Goal: Use online tool/utility: Utilize a website feature to perform a specific function

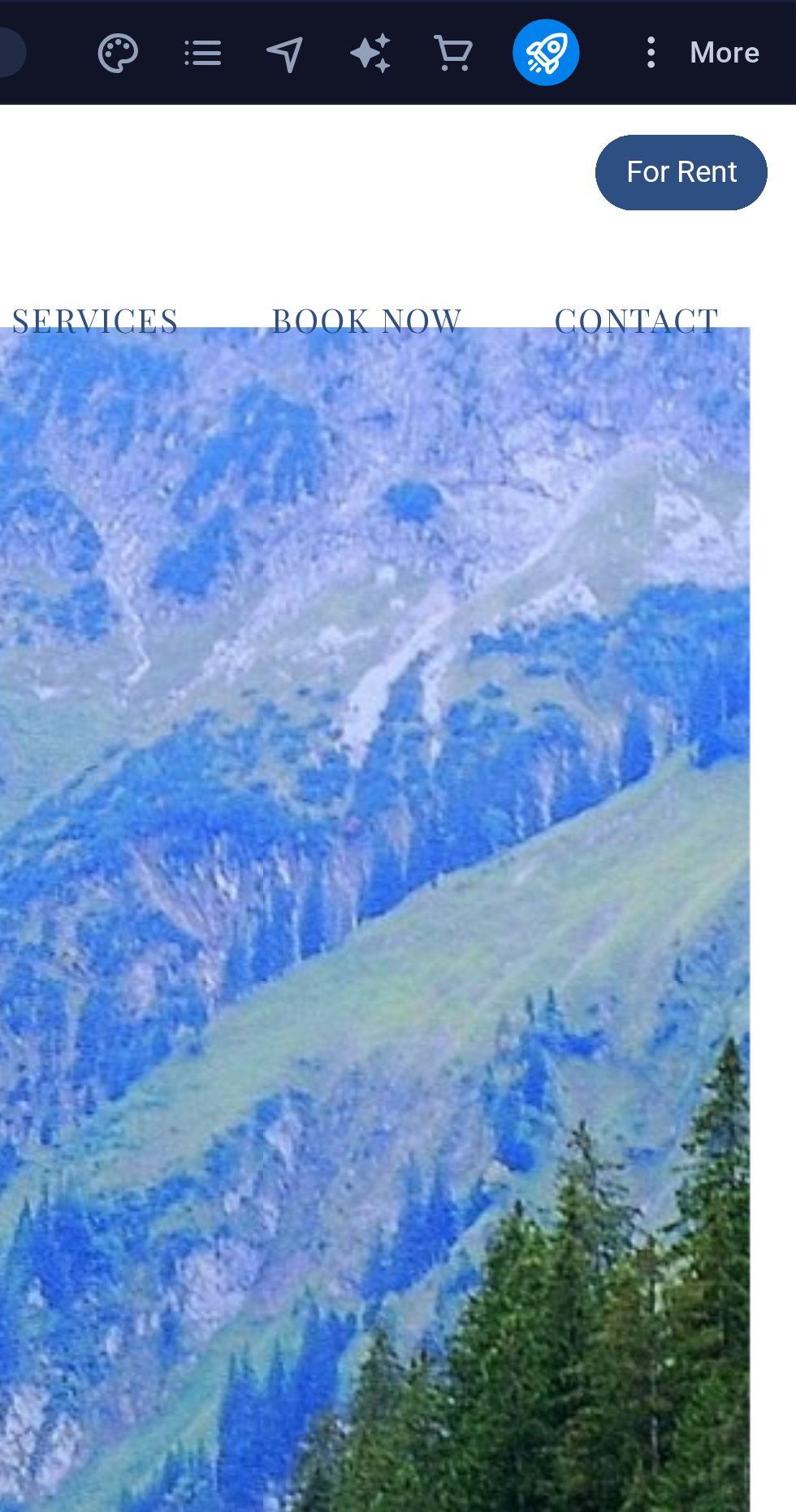
click at [754, 18] on span "More" at bounding box center [756, 20] width 51 height 16
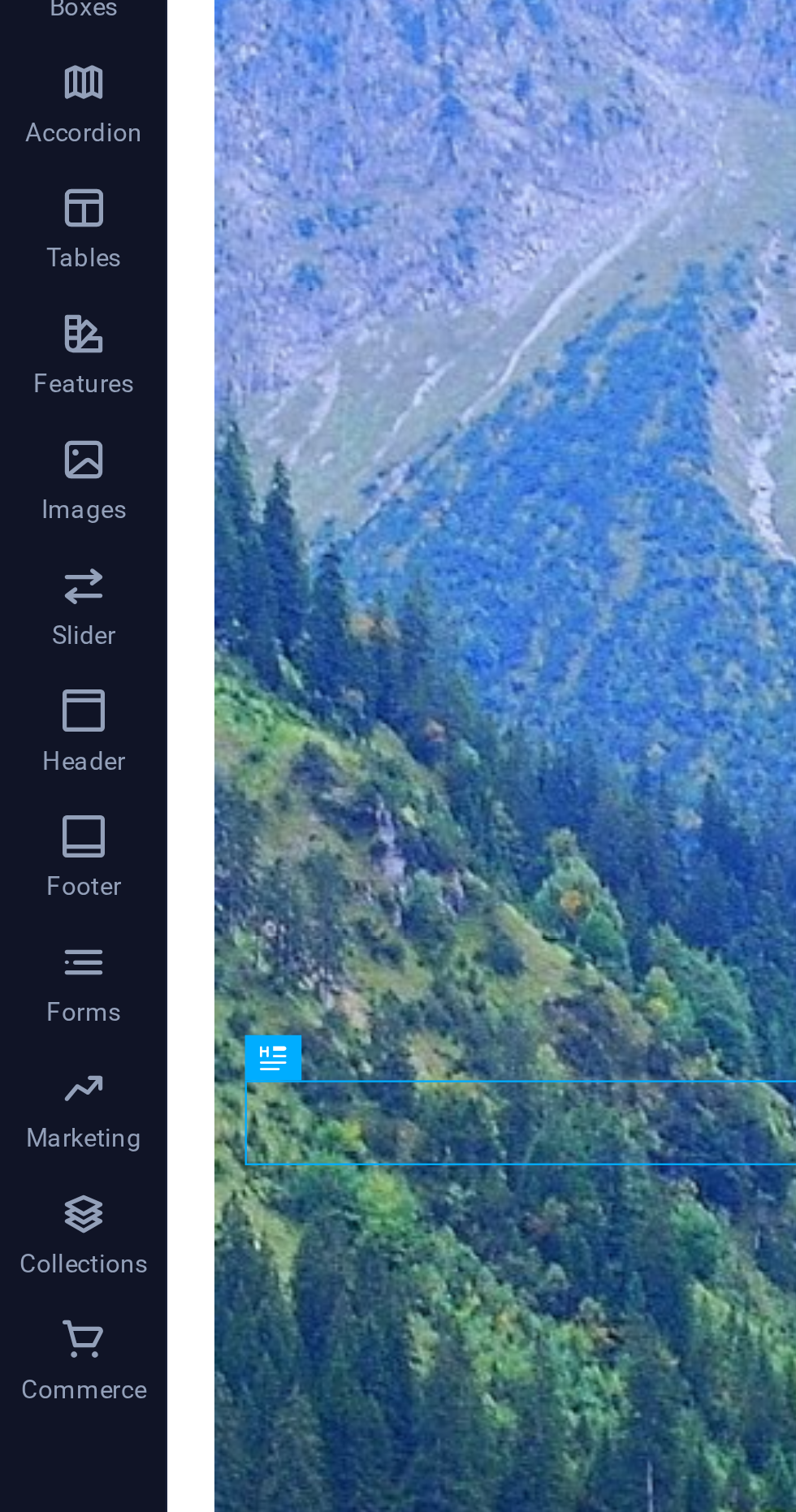
click at [26, 791] on div at bounding box center [398, 756] width 796 height 1512
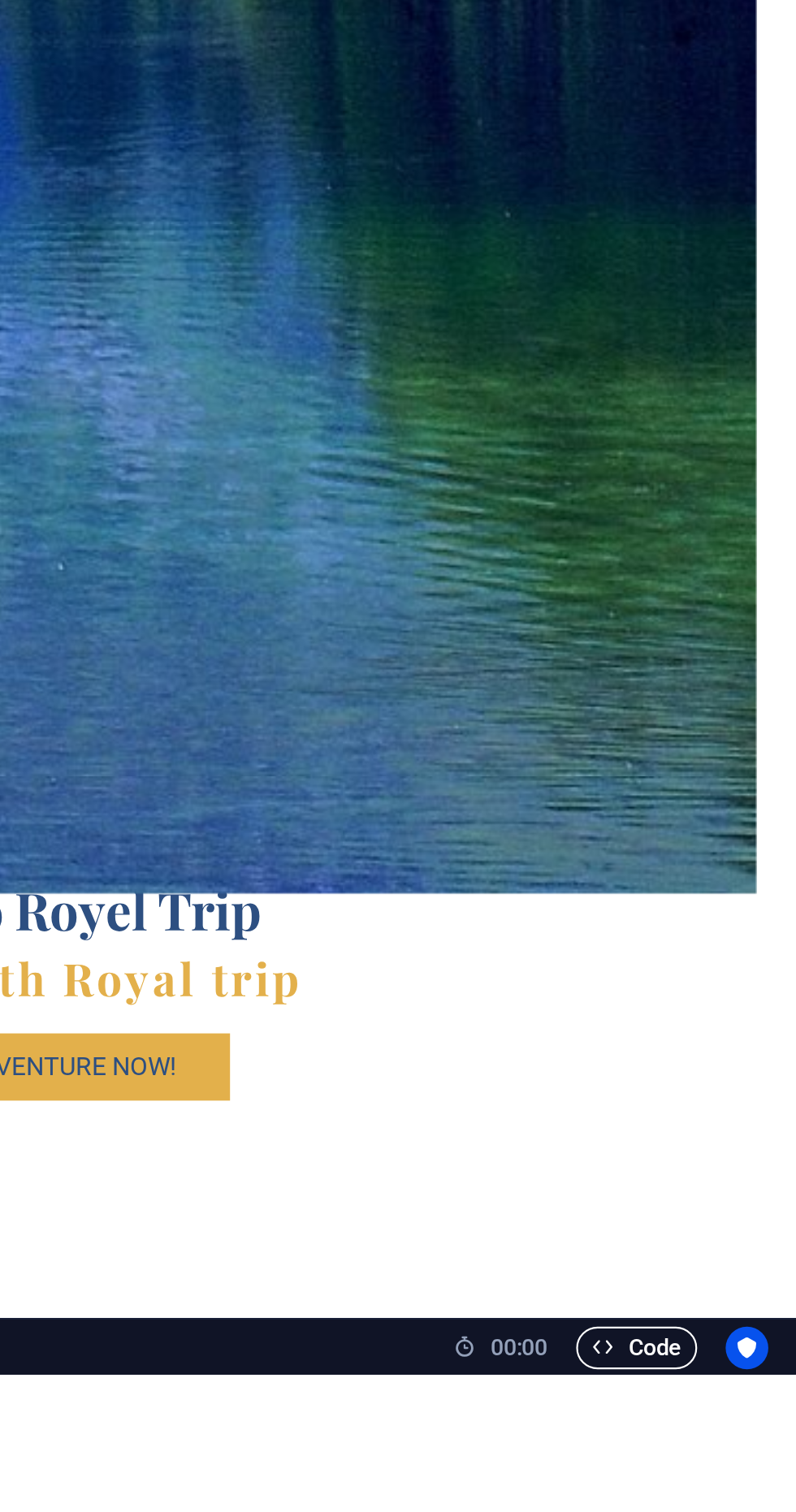
click at [724, 1510] on span "Code" at bounding box center [722, 1500] width 41 height 20
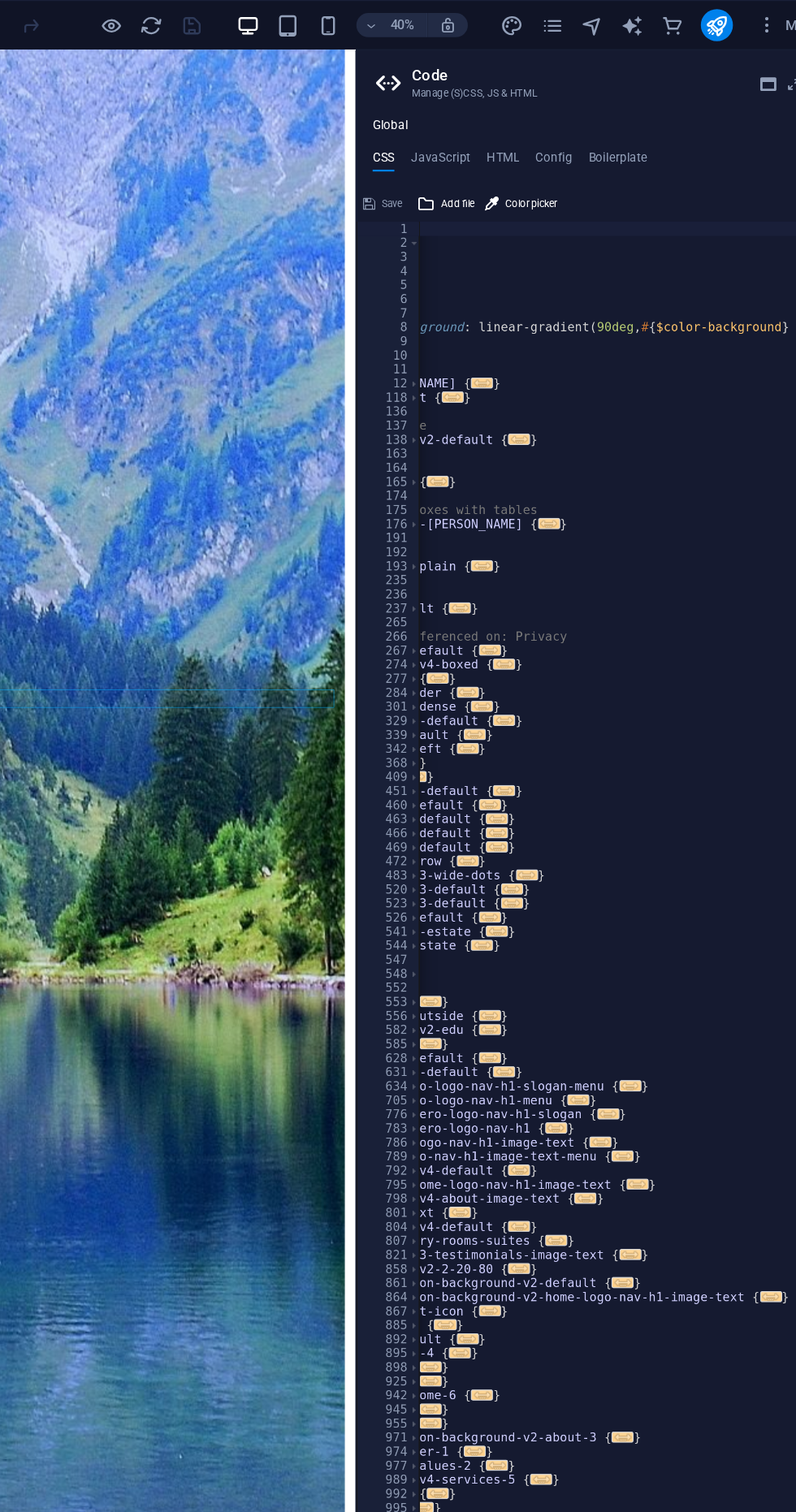
scroll to position [0, 212]
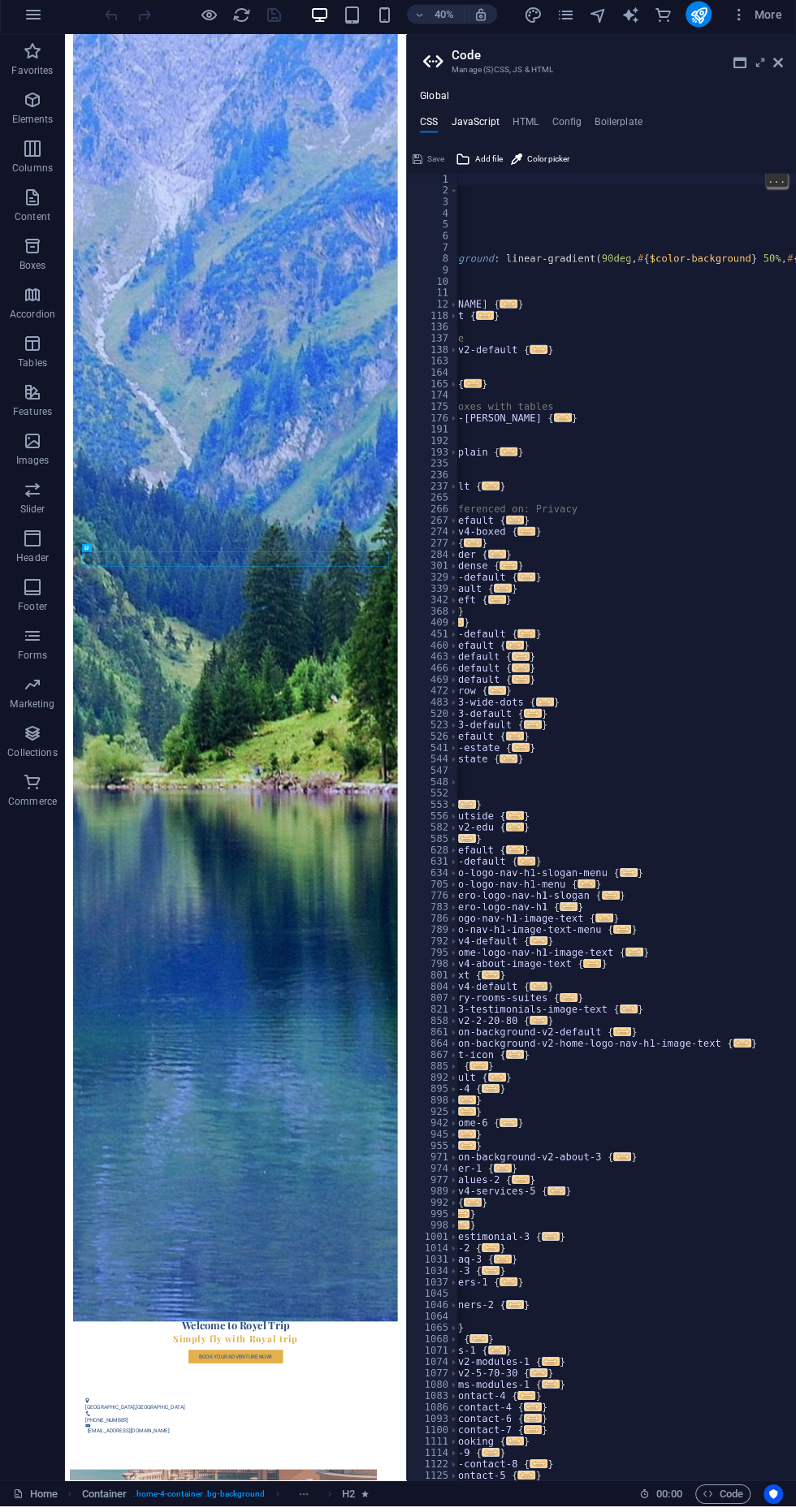
click at [481, 130] on h4 "JavaScript" at bounding box center [474, 130] width 48 height 18
type textarea "/* JS for preset "Menu V2" */"
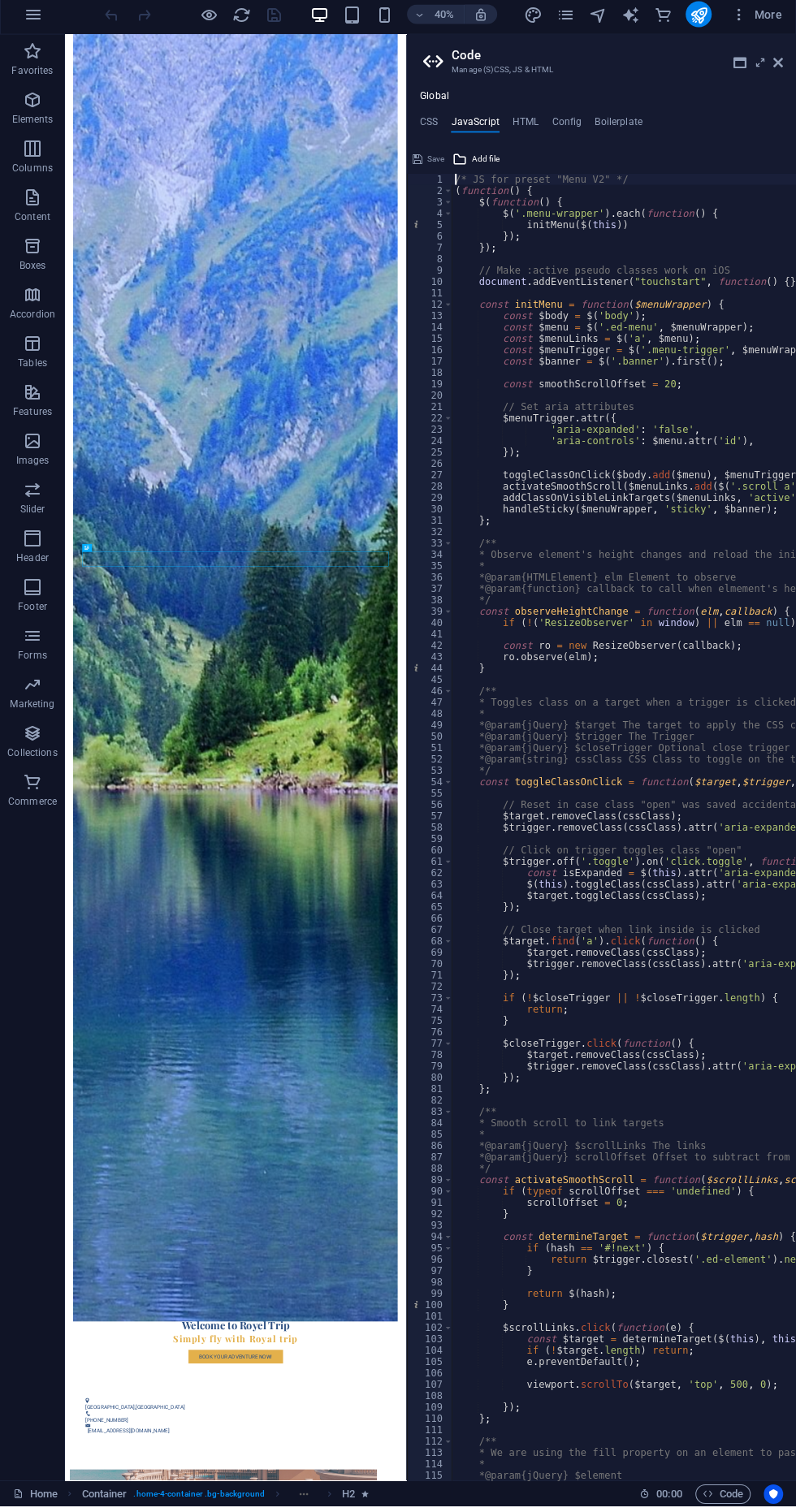
scroll to position [0, 0]
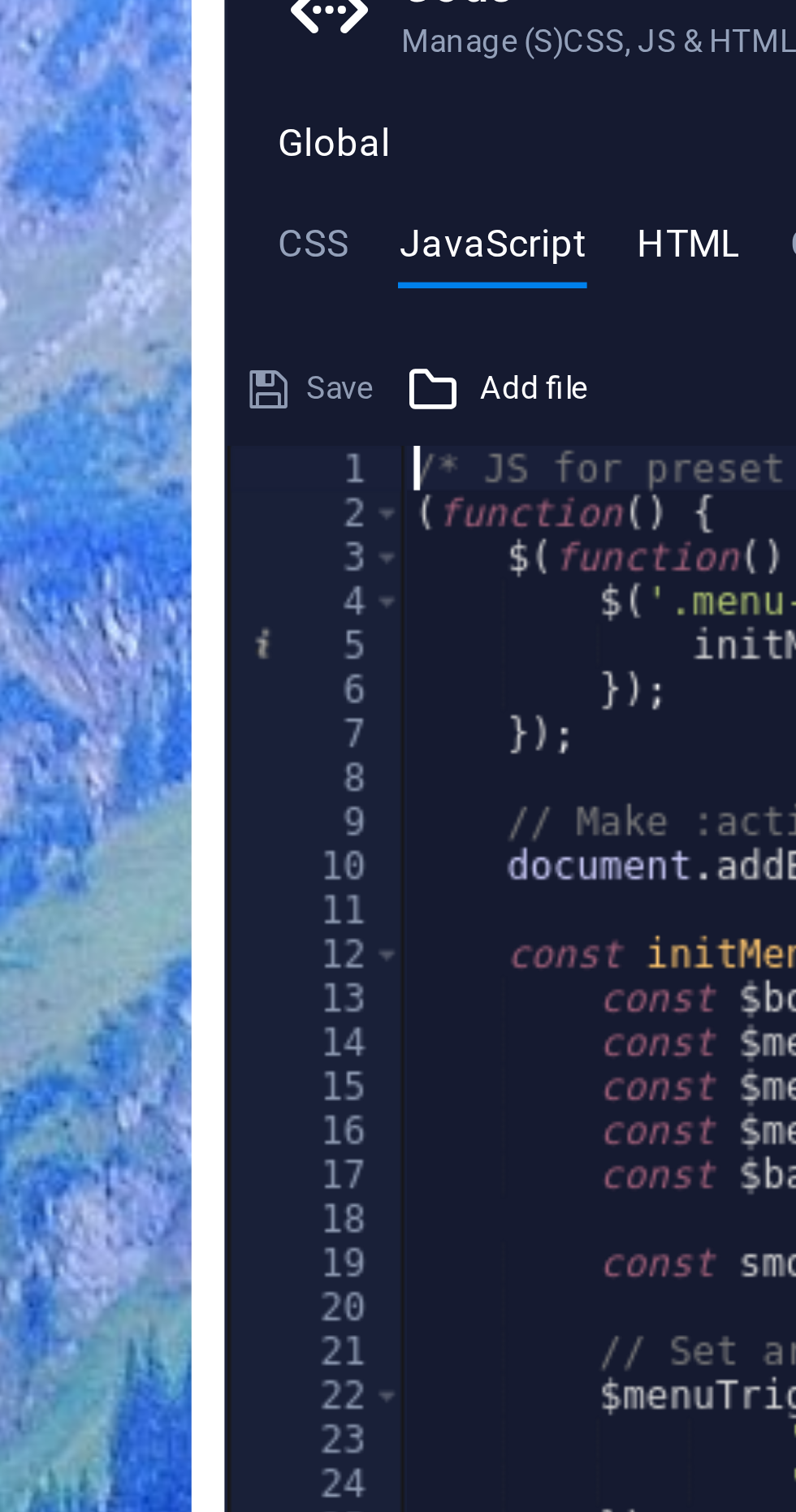
click at [525, 126] on h4 "HTML" at bounding box center [526, 130] width 26 height 18
type textarea "<a href="#main-content" class="wv-link-content button">Skip to main content</a>"
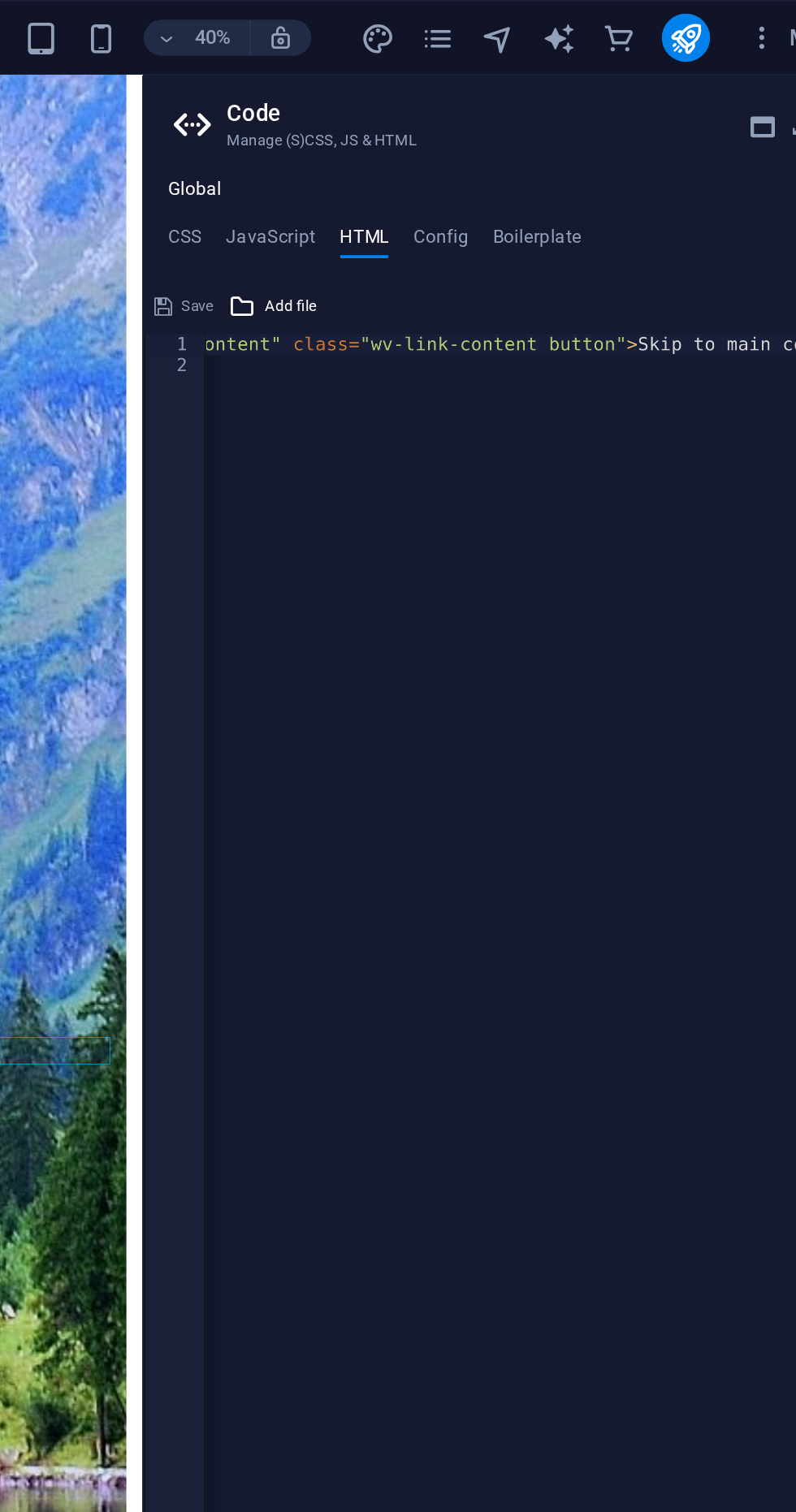
scroll to position [0, 99]
click at [567, 125] on h4 "Config" at bounding box center [567, 130] width 30 height 18
type textarea "$color-background: #ffffff;"
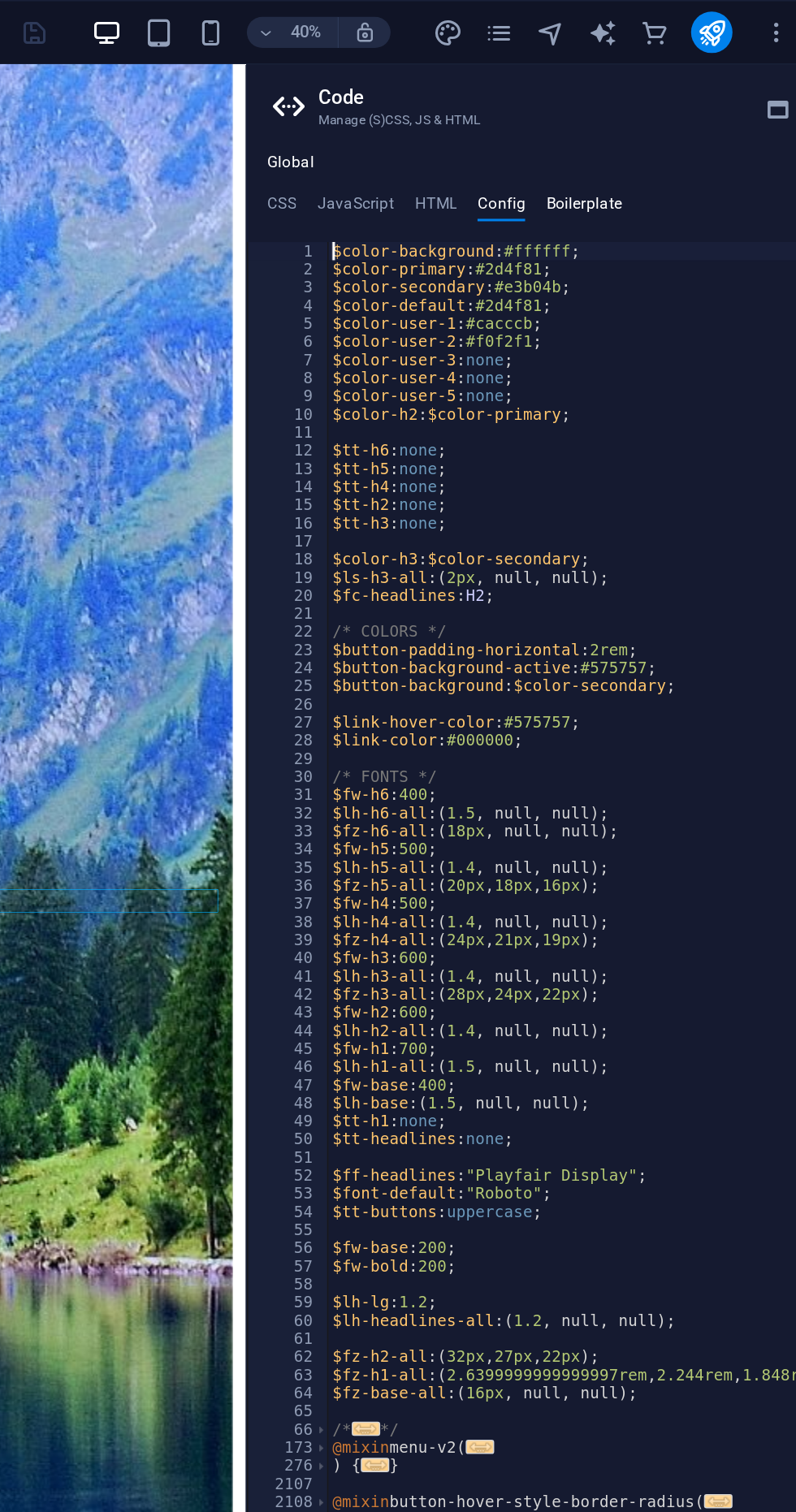
click at [628, 127] on h4 "Boilerplate" at bounding box center [618, 130] width 48 height 18
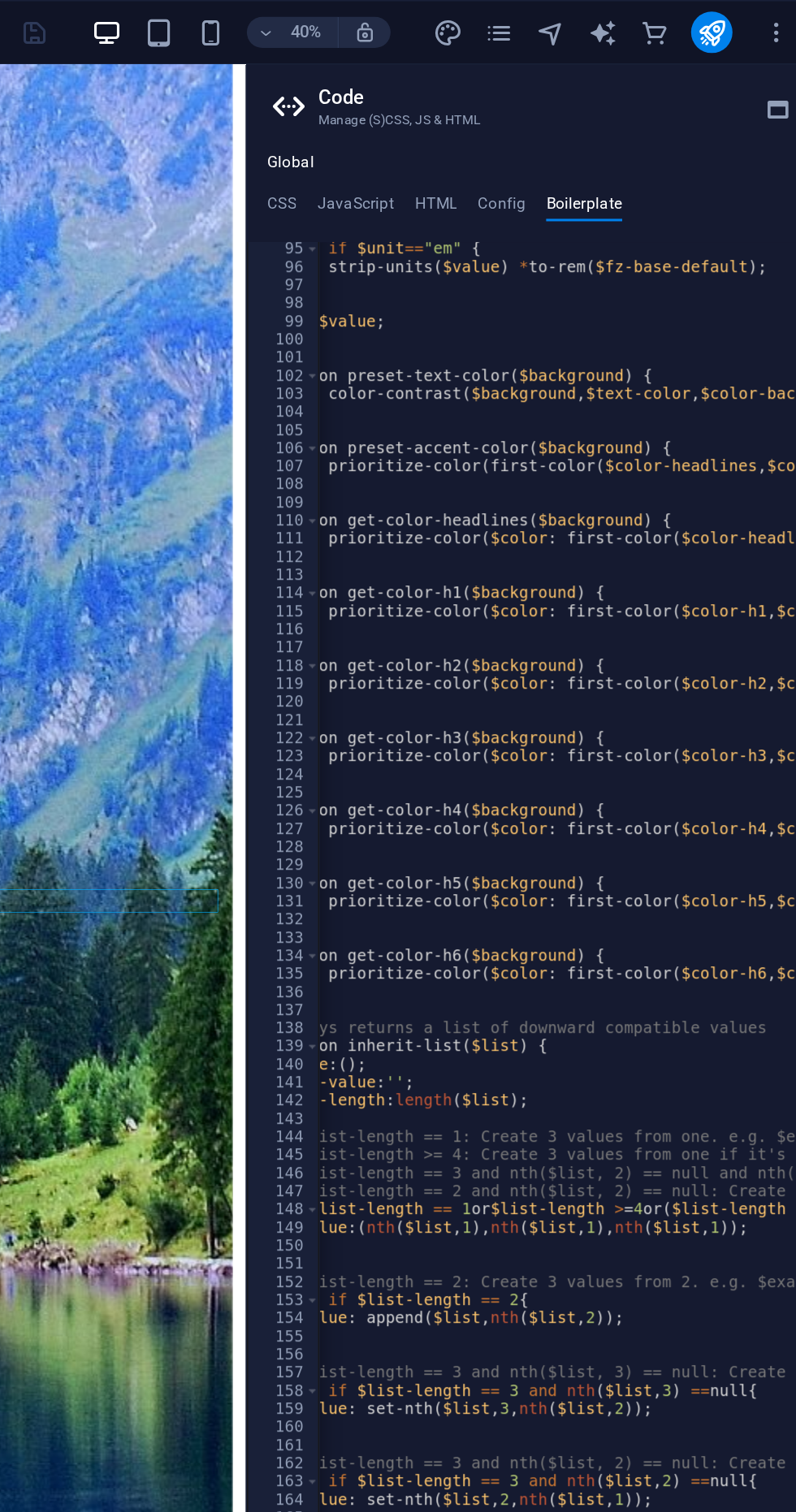
scroll to position [0, 0]
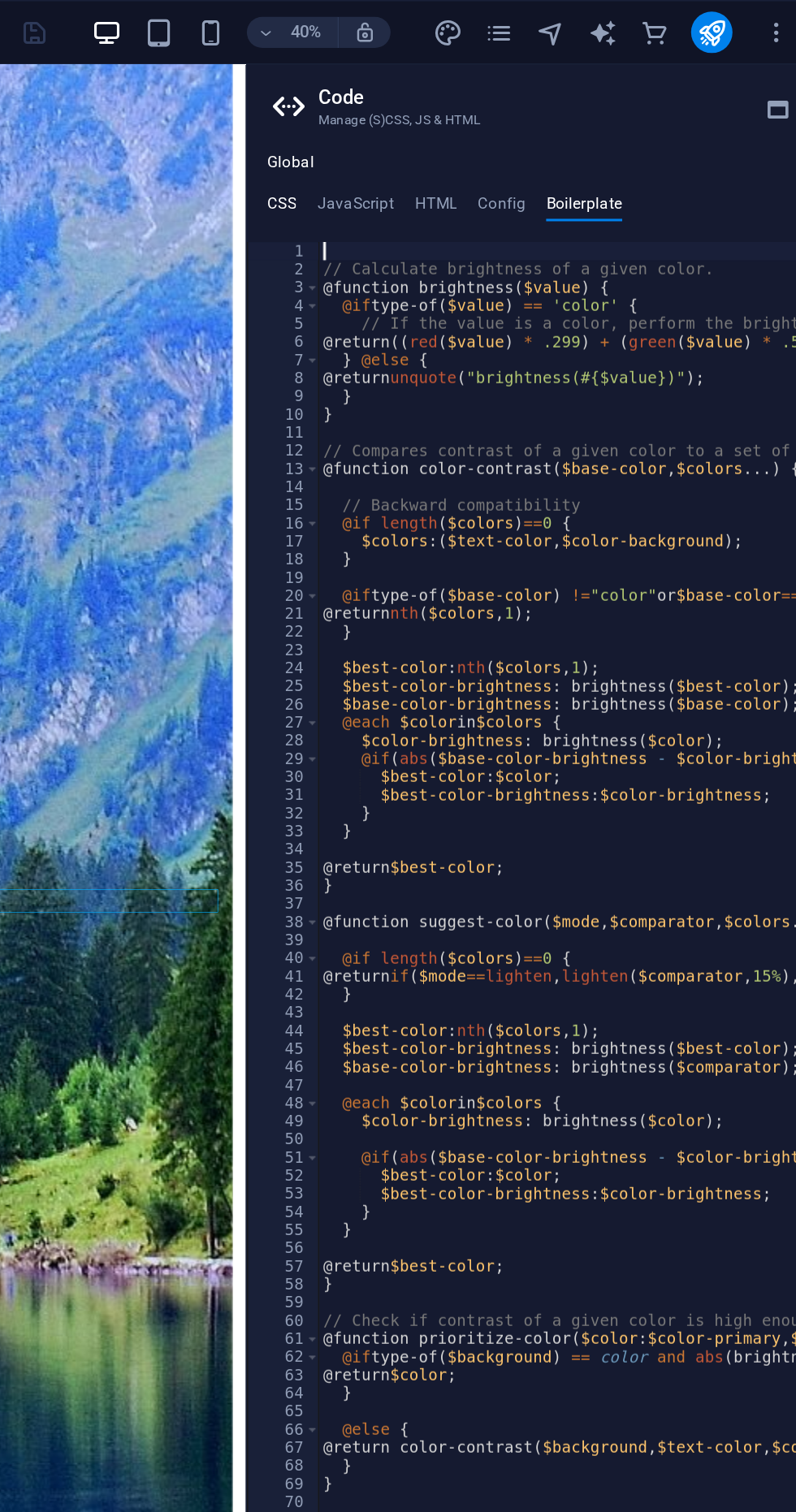
click at [432, 127] on h4 "CSS" at bounding box center [429, 130] width 18 height 18
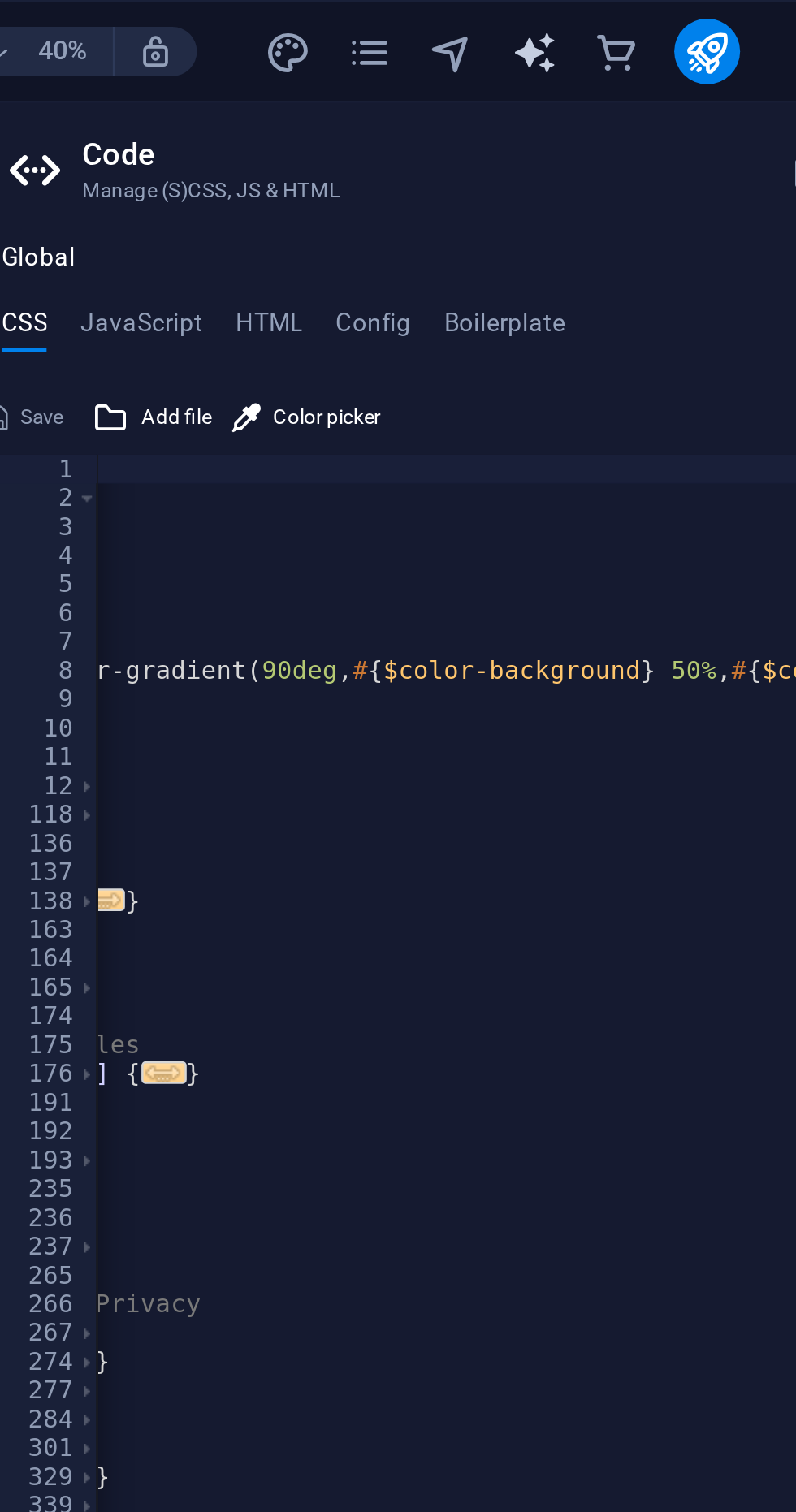
click at [634, 17] on icon "text_generator" at bounding box center [630, 21] width 19 height 19
select select "English"
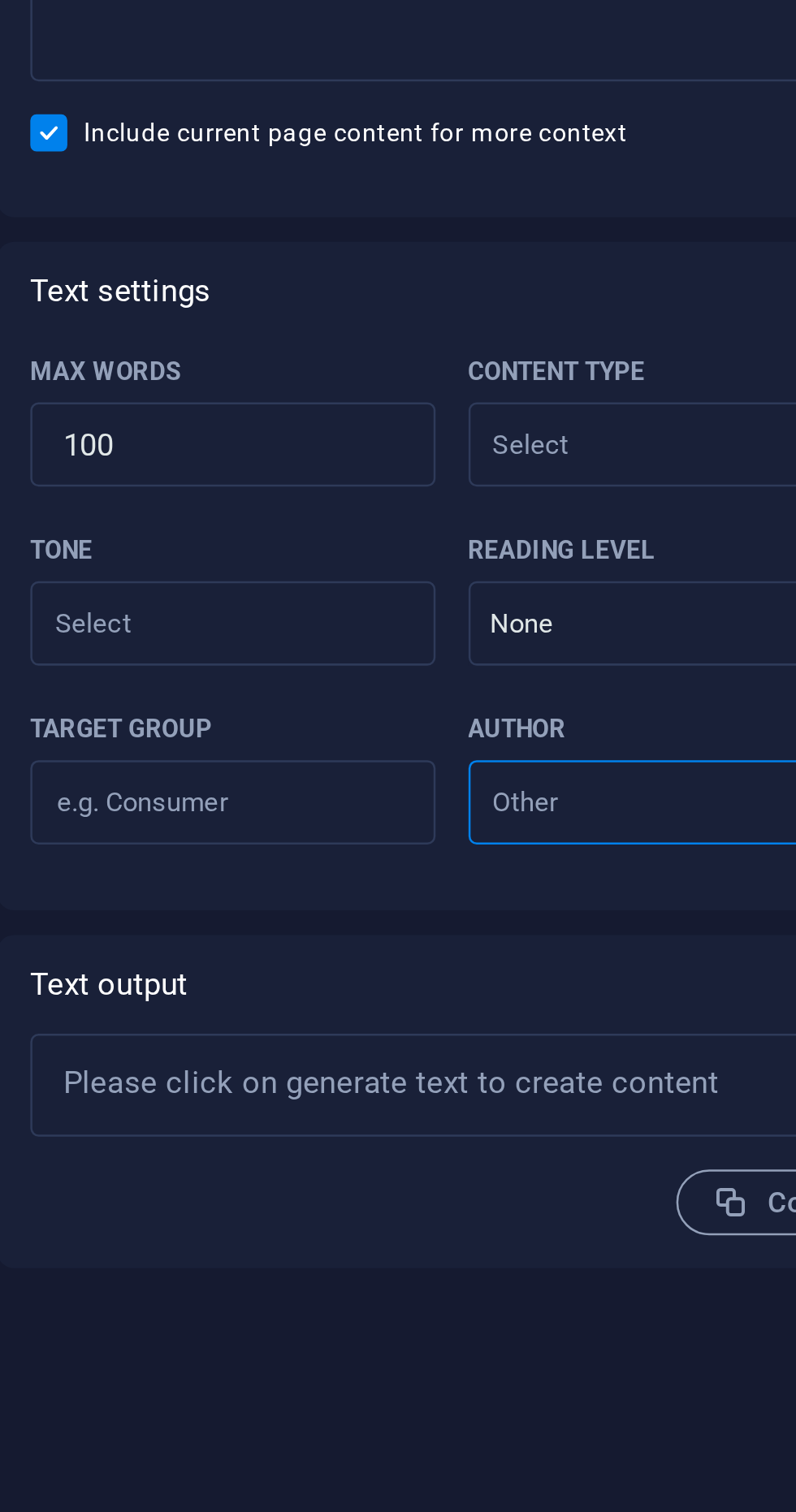
type textarea "x"
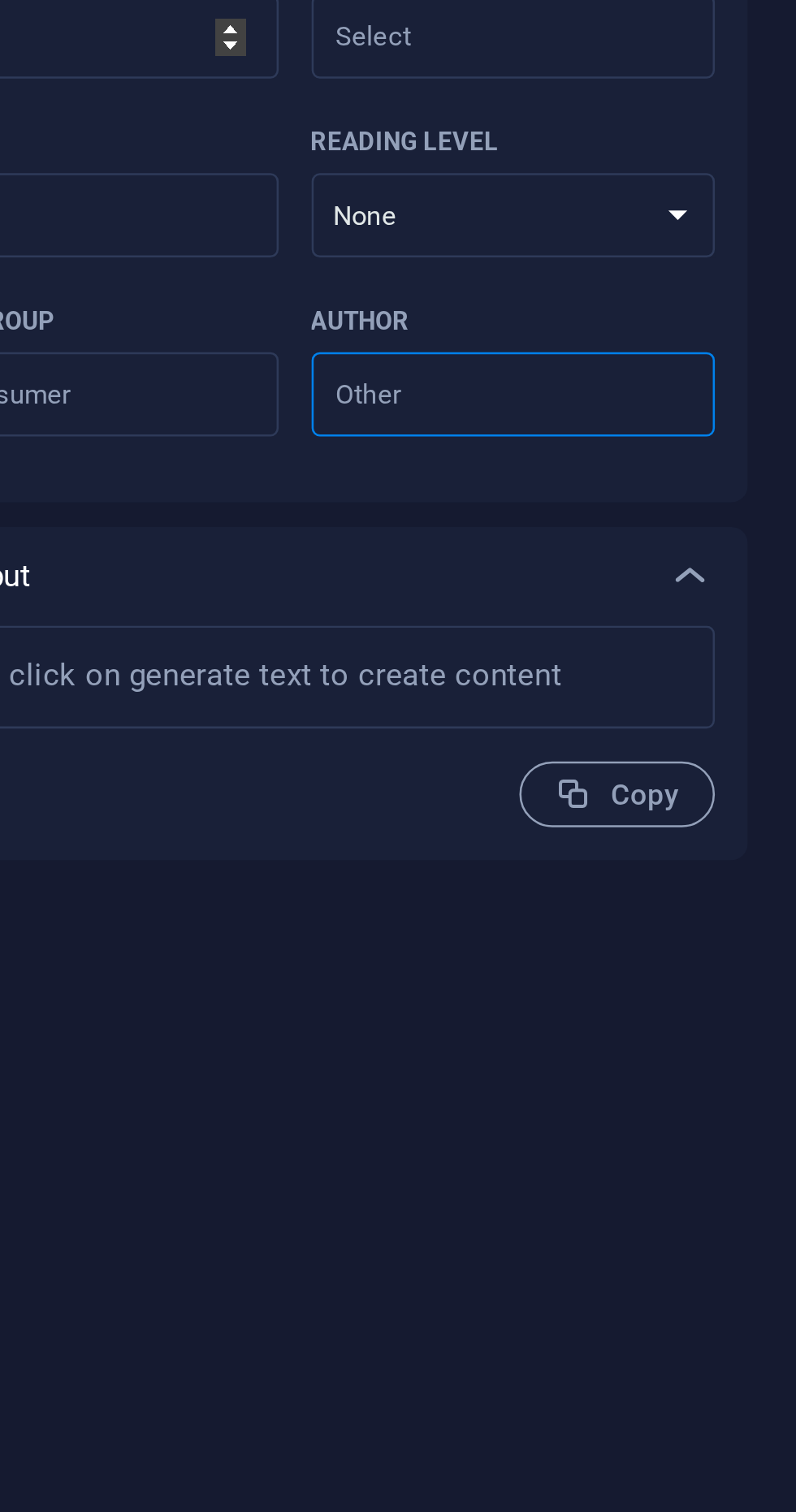
type textarea "x"
